Goal: Information Seeking & Learning: Learn about a topic

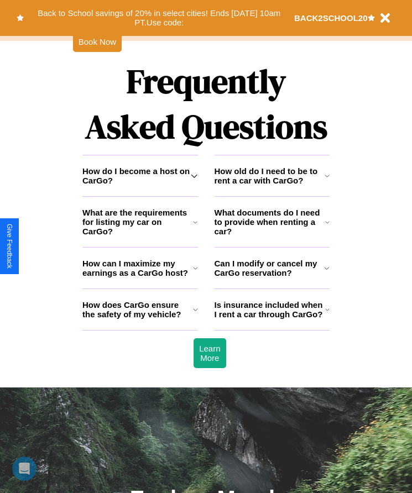
scroll to position [1441, 0]
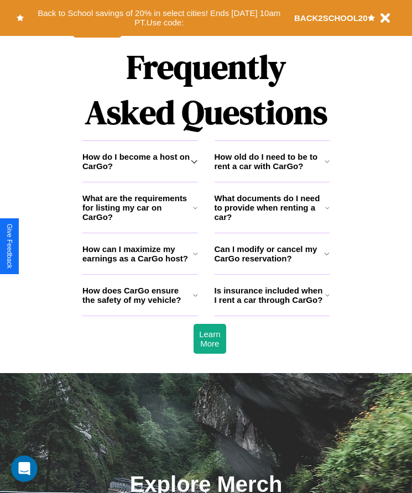
click at [140, 222] on h3 "What are the requirements for listing my car on CarGo?" at bounding box center [137, 207] width 110 height 28
click at [271, 222] on h3 "What documents do I need to provide when renting a car?" at bounding box center [269, 207] width 111 height 28
click at [271, 304] on h3 "Is insurance included when I rent a car through CarGo?" at bounding box center [269, 295] width 110 height 19
click at [140, 171] on h3 "How do I become a host on CarGo?" at bounding box center [136, 161] width 108 height 19
click at [140, 304] on h3 "How does CarGo ensure the safety of my vehicle?" at bounding box center [137, 295] width 110 height 19
